Goal: Navigation & Orientation: Find specific page/section

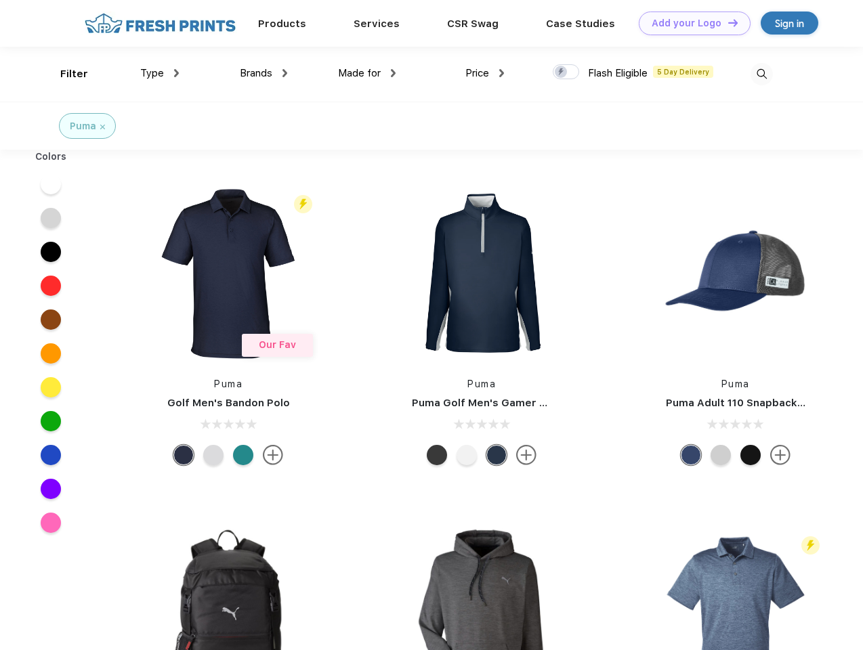
click at [689, 23] on link "Add your Logo Design Tool" at bounding box center [695, 24] width 112 height 24
click at [0, 0] on div "Design Tool" at bounding box center [0, 0] width 0 height 0
click at [727, 22] on link "Add your Logo Design Tool" at bounding box center [695, 24] width 112 height 24
click at [65, 74] on div "Filter" at bounding box center [74, 74] width 28 height 16
click at [160, 73] on span "Type" at bounding box center [152, 73] width 24 height 12
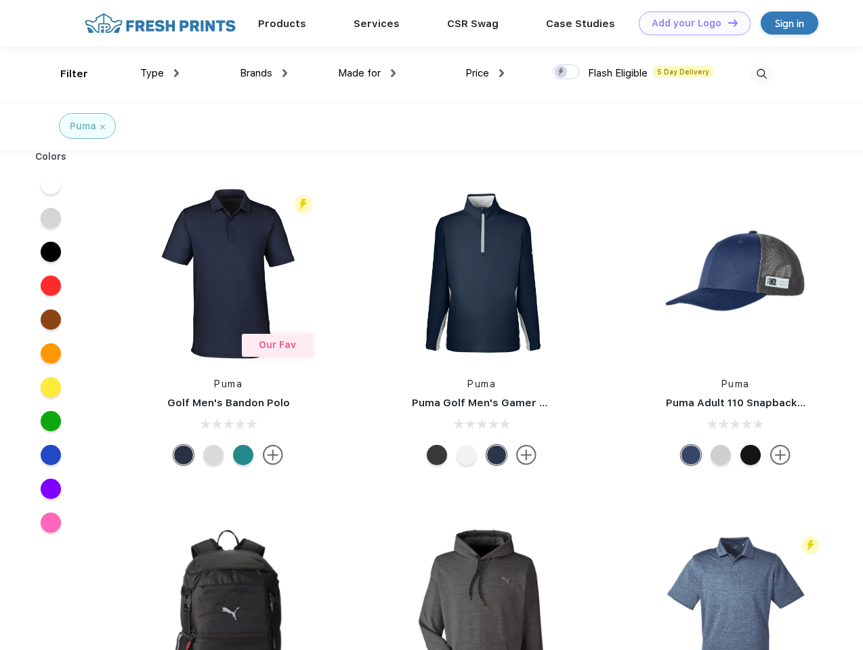
click at [263, 73] on span "Brands" at bounding box center [256, 73] width 33 height 12
click at [367, 73] on span "Made for" at bounding box center [359, 73] width 43 height 12
click at [485, 73] on span "Price" at bounding box center [477, 73] width 24 height 12
click at [566, 72] on div at bounding box center [566, 71] width 26 height 15
click at [561, 72] on input "checkbox" at bounding box center [557, 68] width 9 height 9
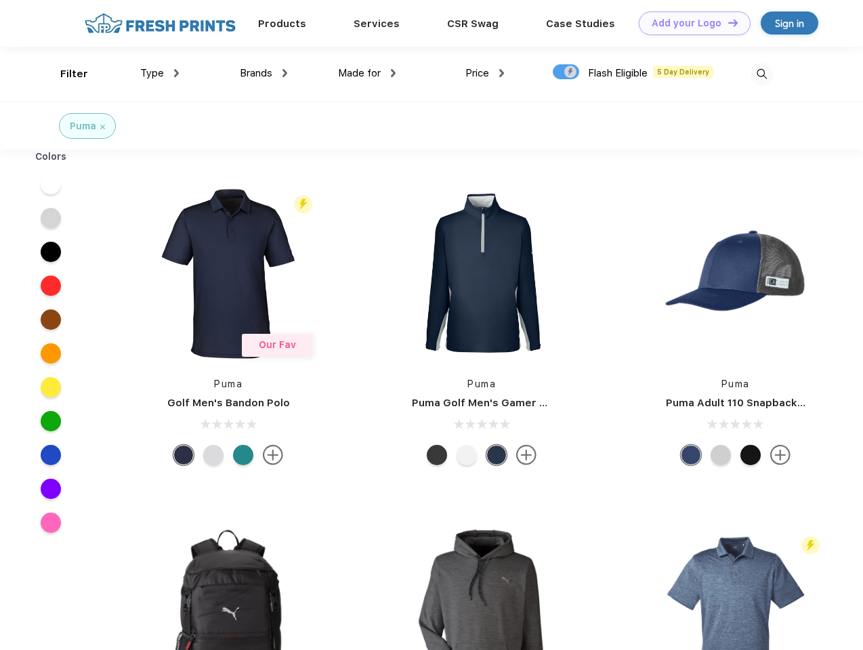
click at [761, 74] on img at bounding box center [761, 74] width 22 height 22
